Goal: Task Accomplishment & Management: Use online tool/utility

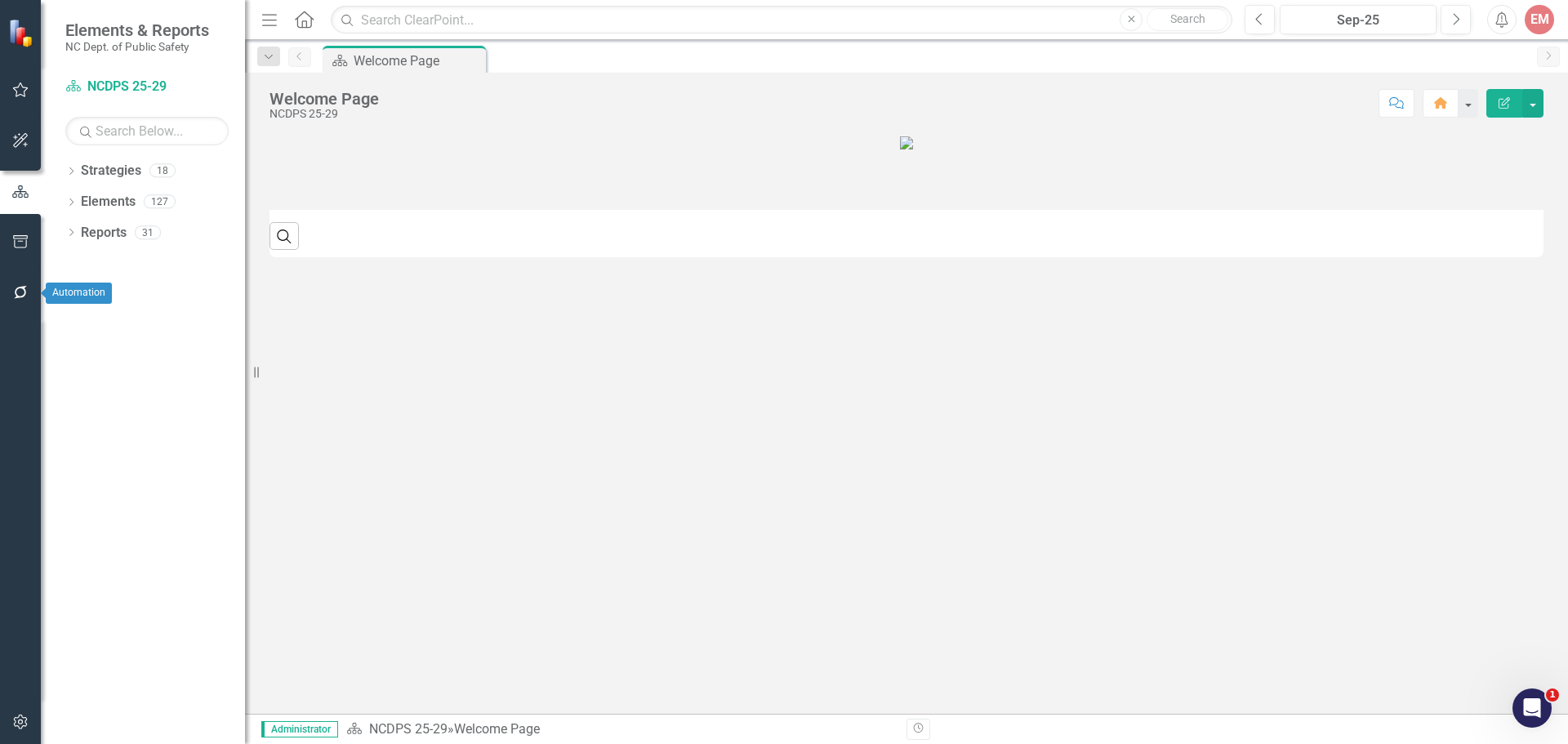
click at [33, 297] on button "button" at bounding box center [21, 292] width 37 height 34
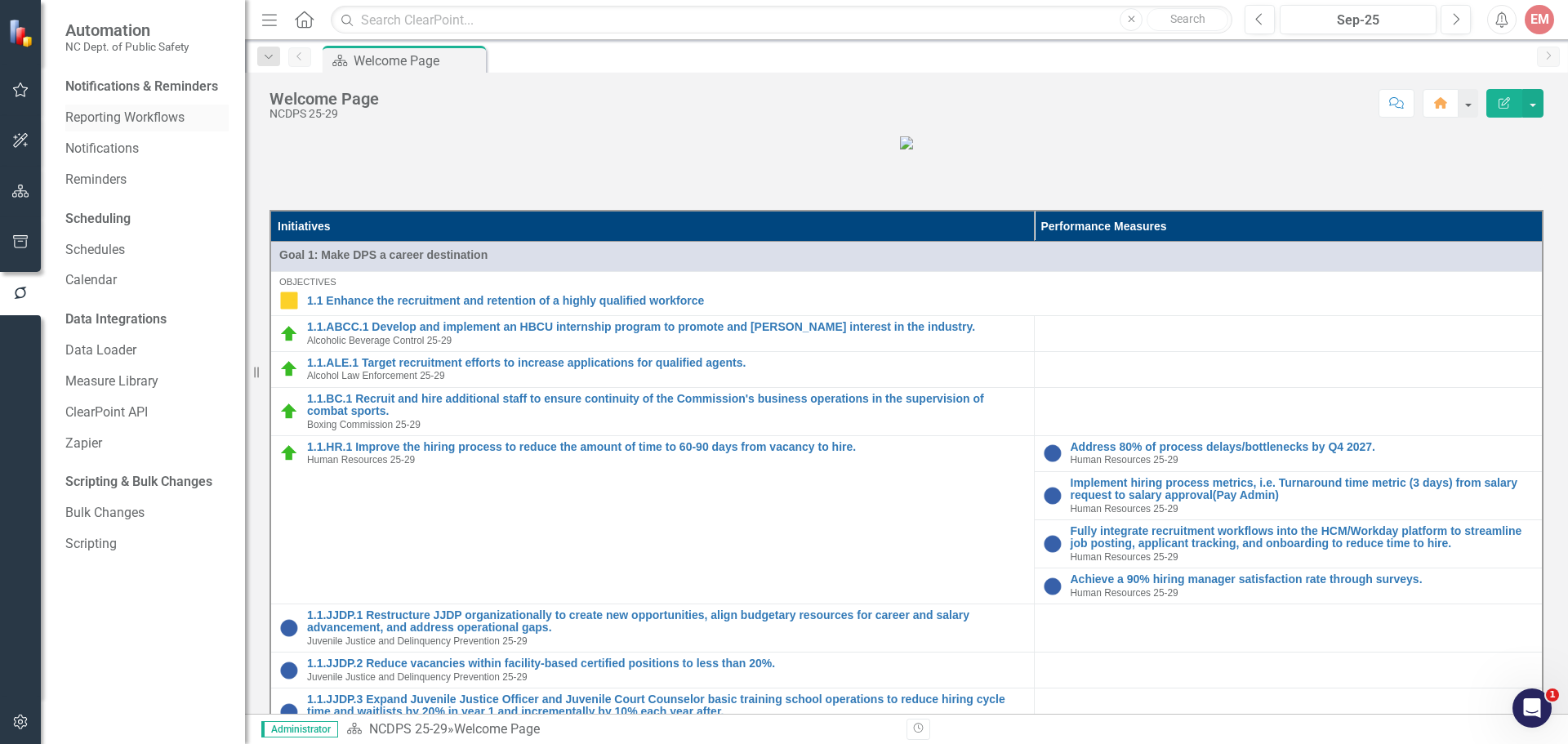
click at [135, 125] on link "Reporting Workflows" at bounding box center [147, 118] width 164 height 18
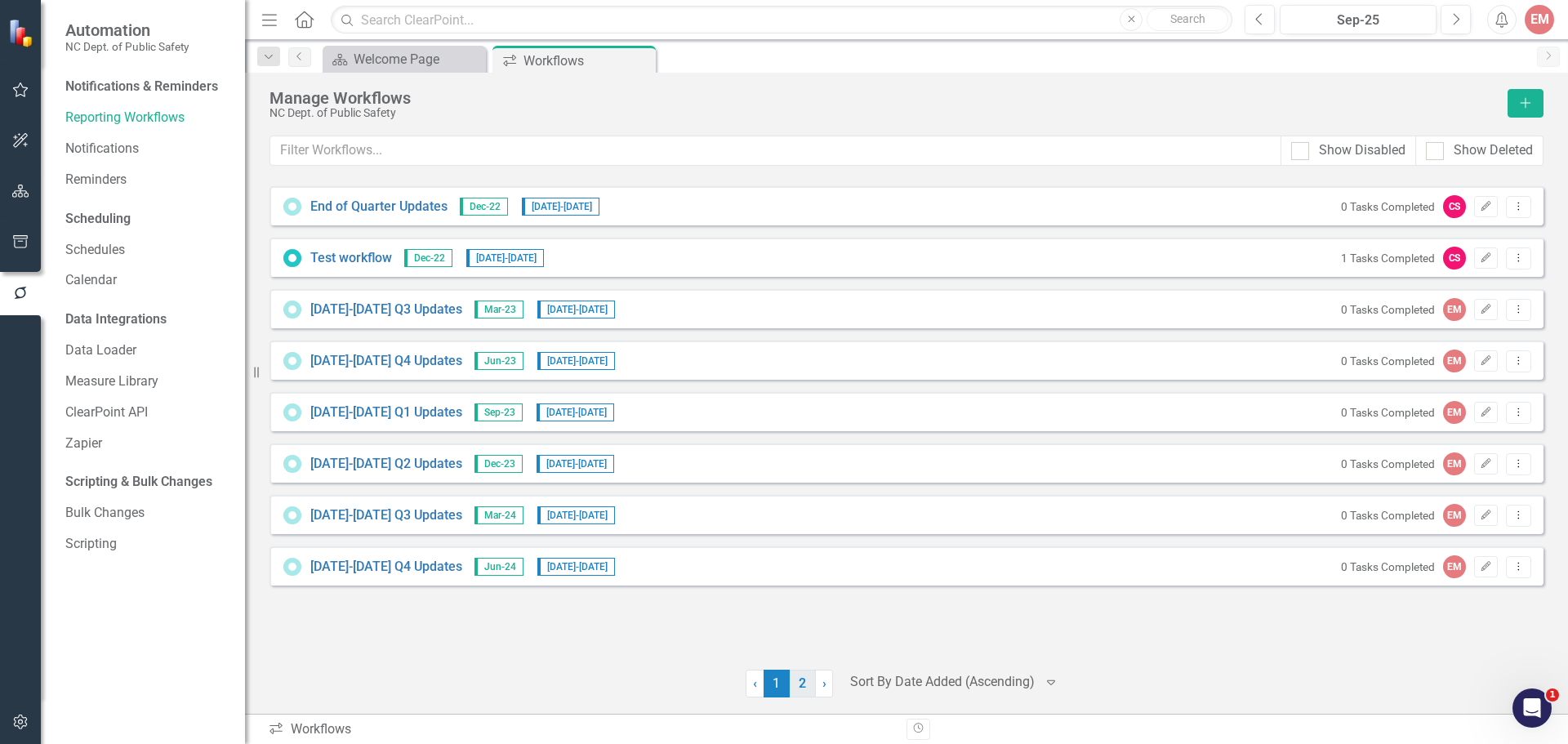
click at [800, 690] on link "2" at bounding box center [802, 684] width 26 height 28
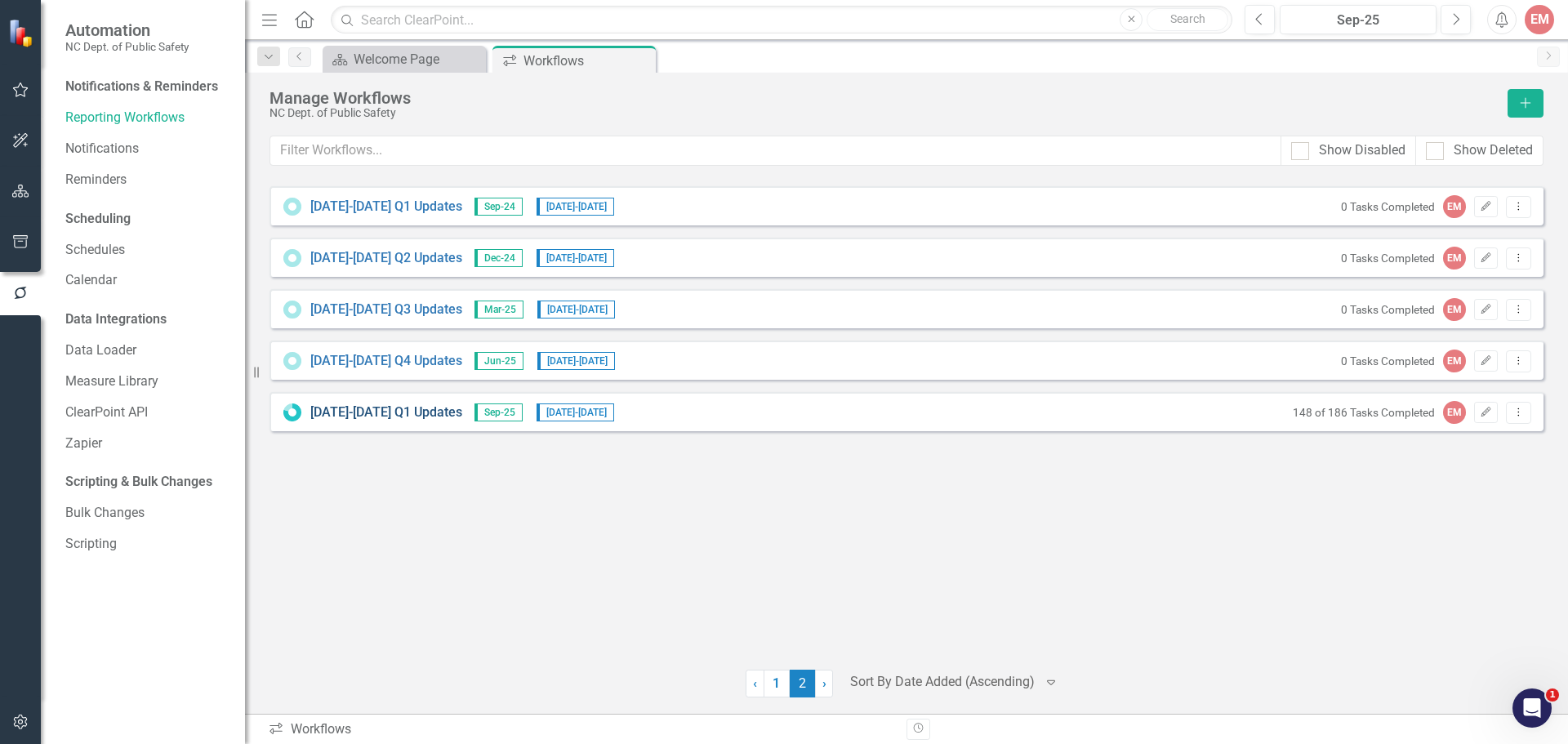
click at [390, 418] on link "2025-2026 Q1 Updates" at bounding box center [386, 413] width 152 height 18
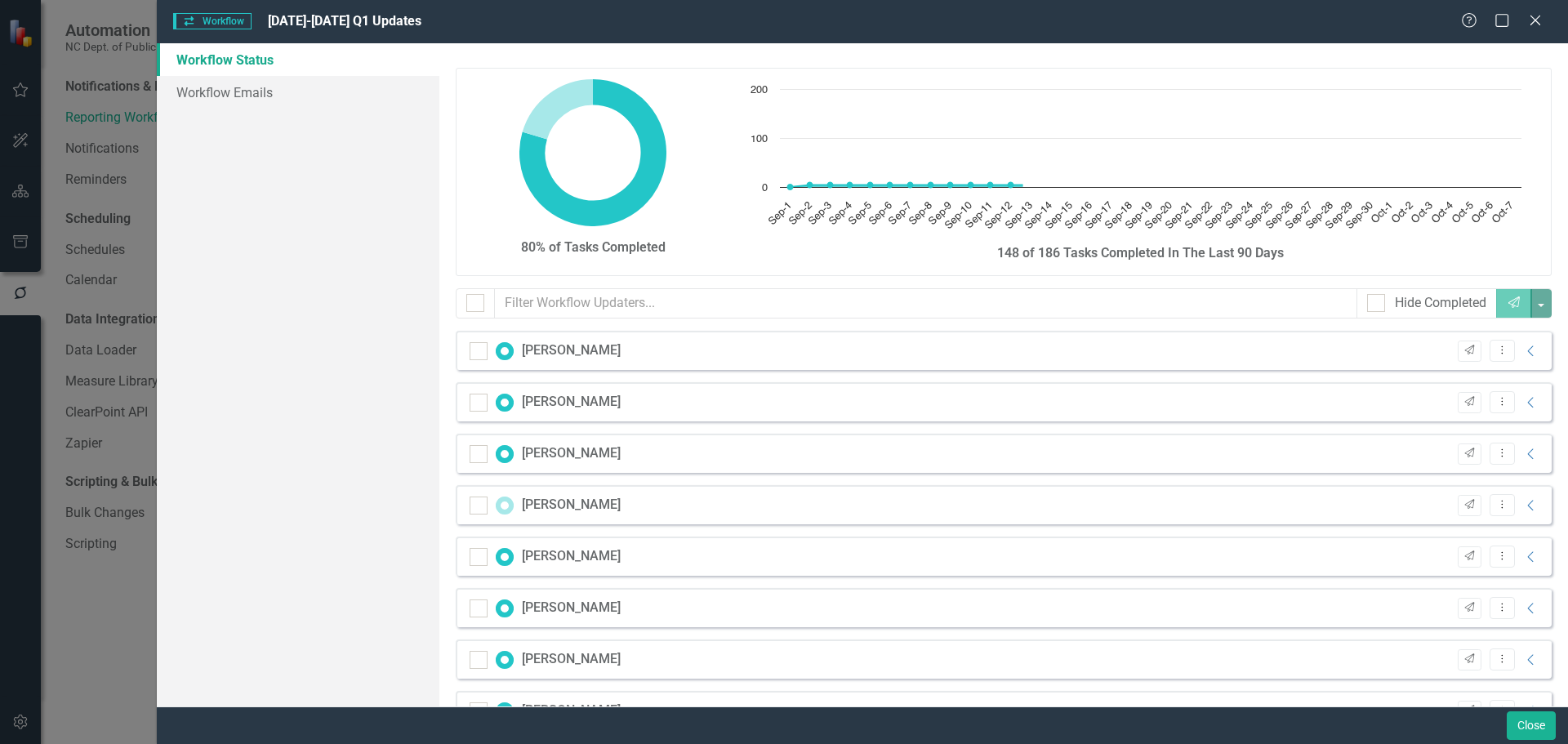
checkbox input "false"
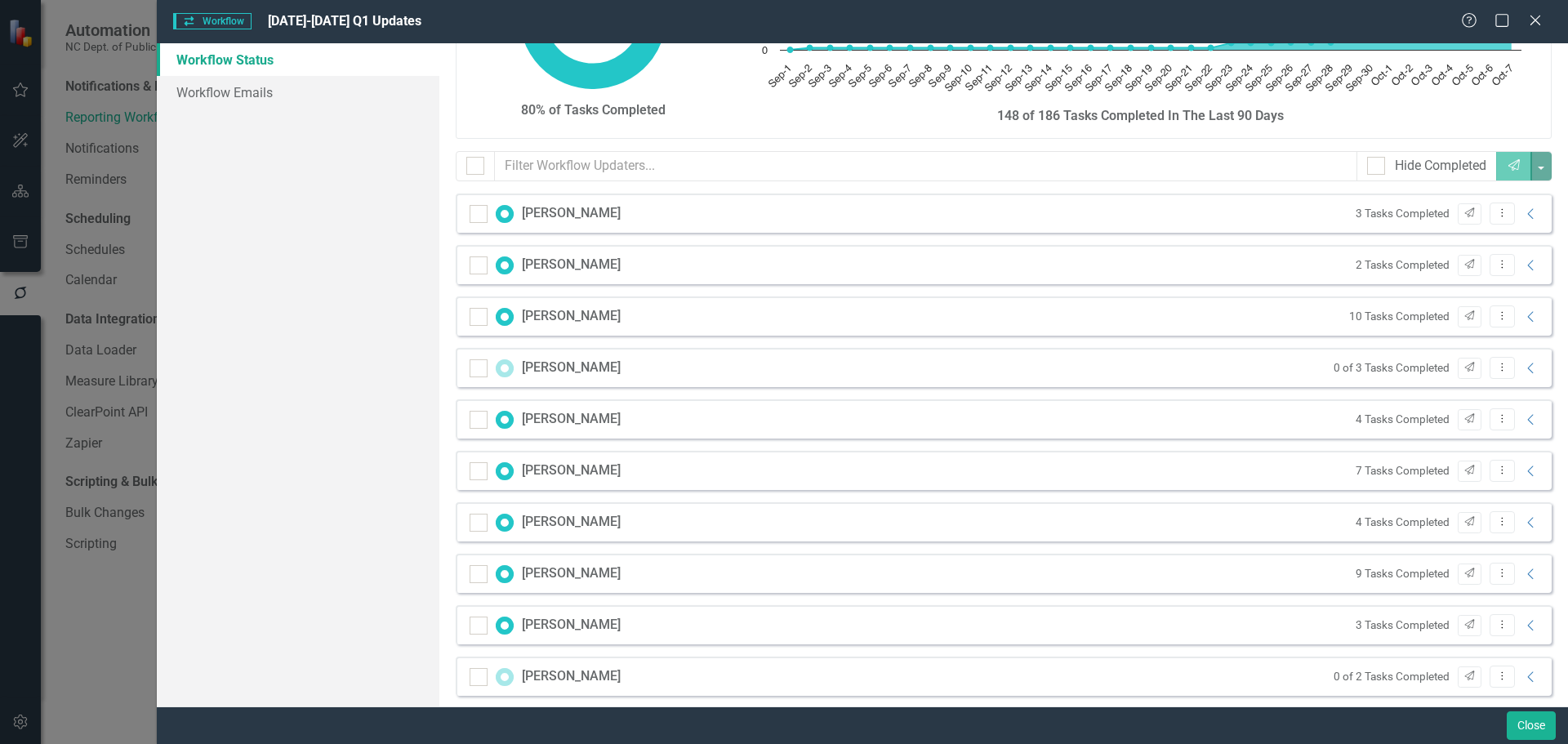
scroll to position [164, 0]
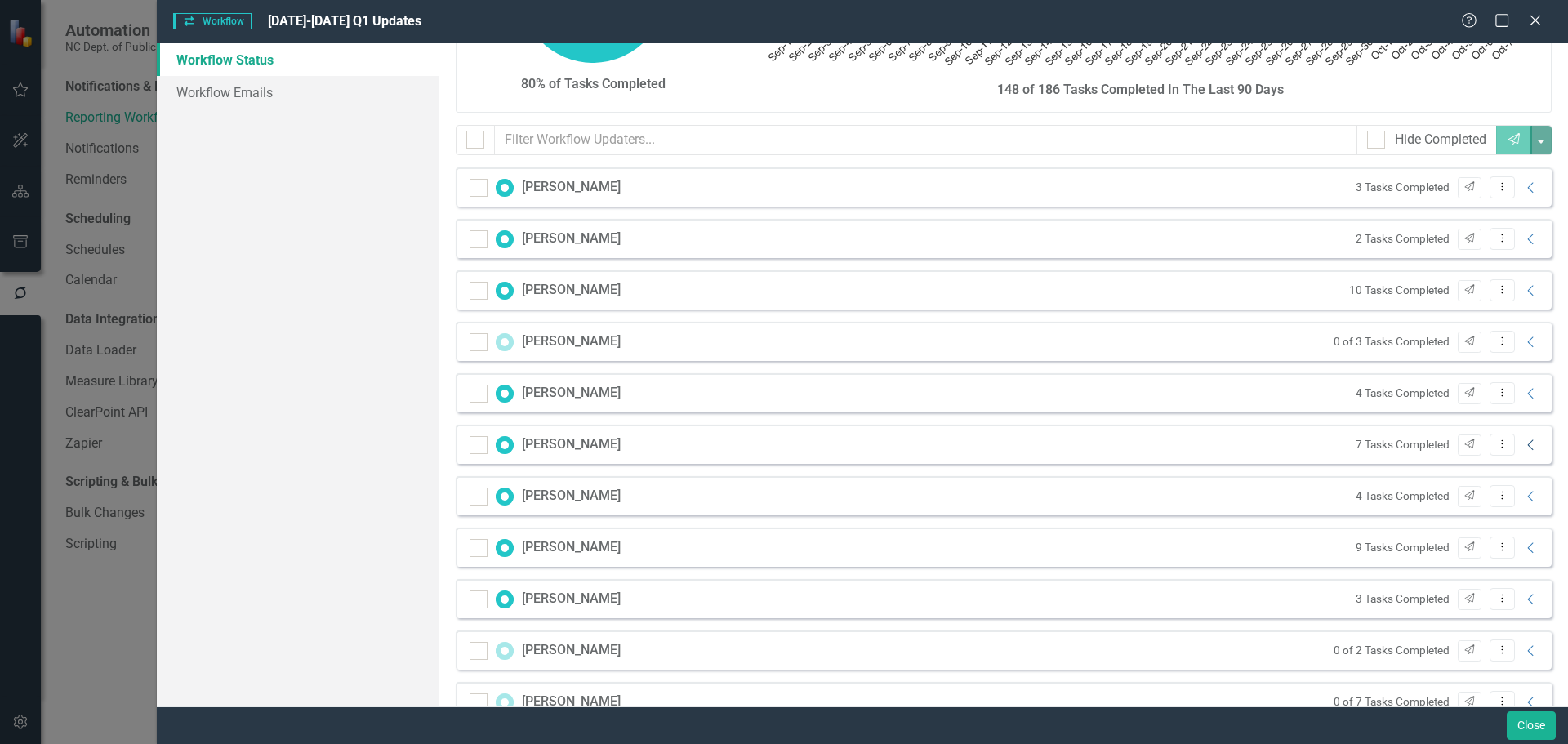
click at [1523, 442] on icon "Collapse" at bounding box center [1531, 445] width 17 height 13
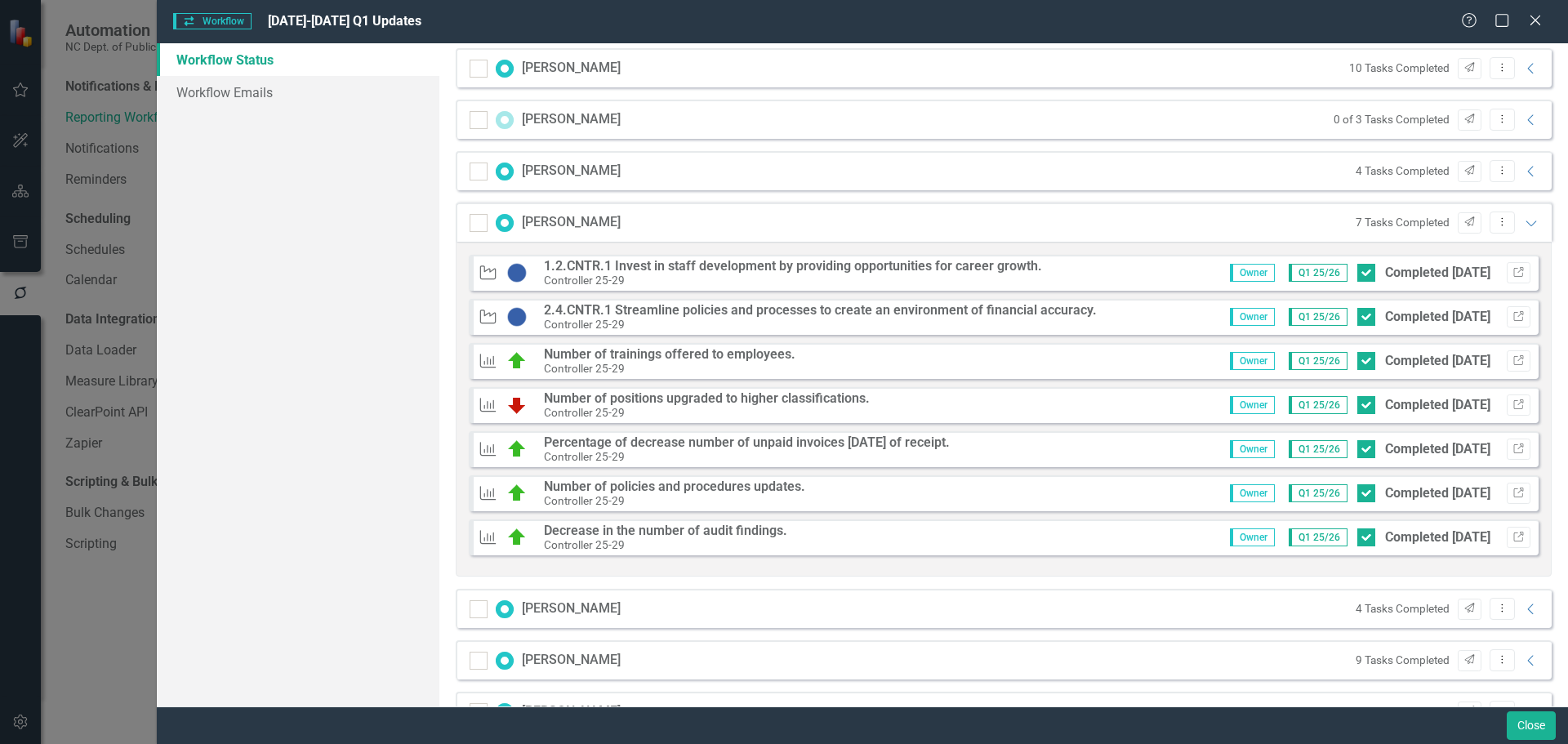
scroll to position [408, 0]
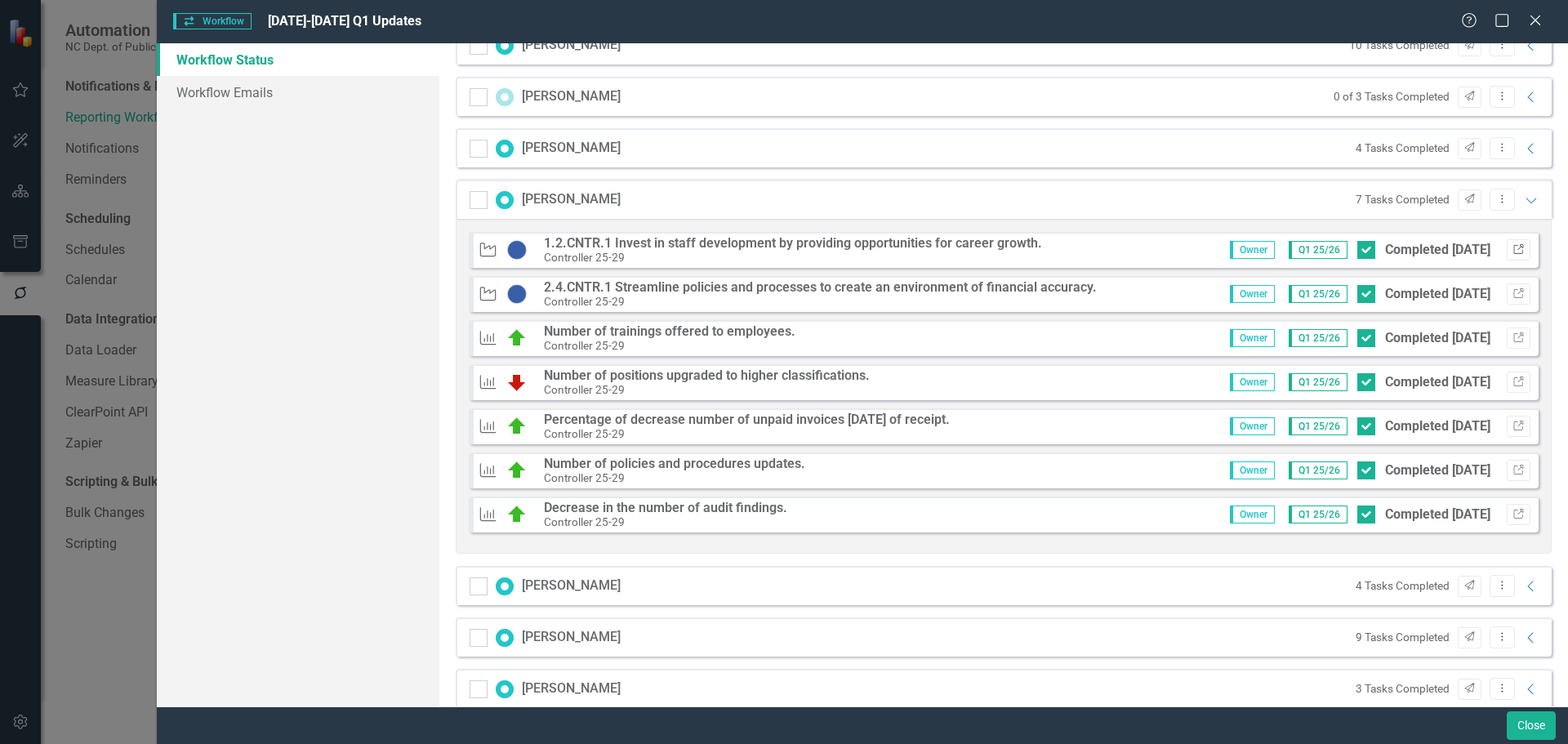
click at [1512, 247] on icon "Link" at bounding box center [1517, 250] width 12 height 10
